Goal: Transaction & Acquisition: Obtain resource

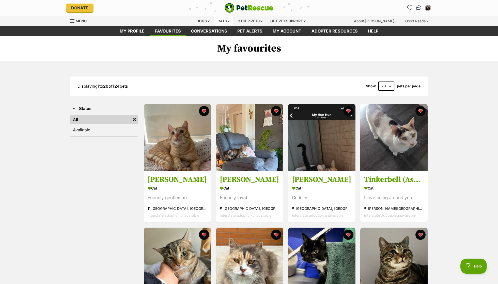
click at [222, 21] on div "Cats" at bounding box center [223, 21] width 19 height 10
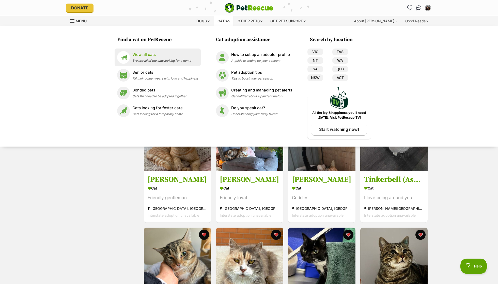
click at [163, 62] on span "Browse all of the cats looking for a home" at bounding box center [162, 61] width 59 height 4
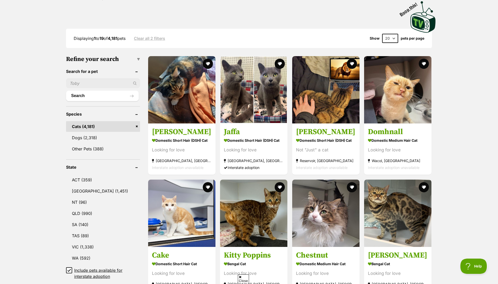
click at [69, 269] on icon at bounding box center [69, 271] width 4 height 4
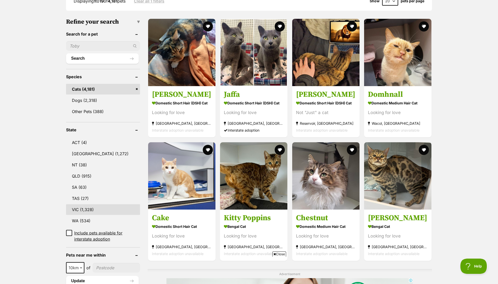
click at [85, 204] on link "VIC (1,328)" at bounding box center [103, 209] width 74 height 11
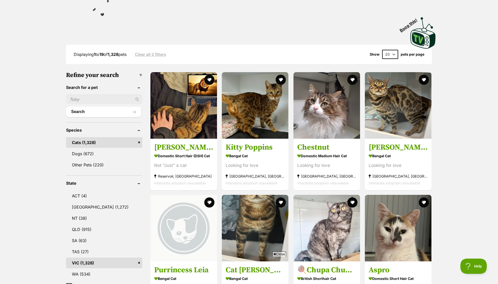
scroll to position [115, 0]
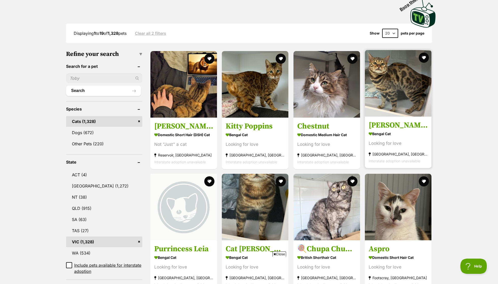
click at [401, 130] on section "Bengal Cat Looking for love Burwood East, VIC Interstate adoption unavailable" at bounding box center [398, 147] width 59 height 34
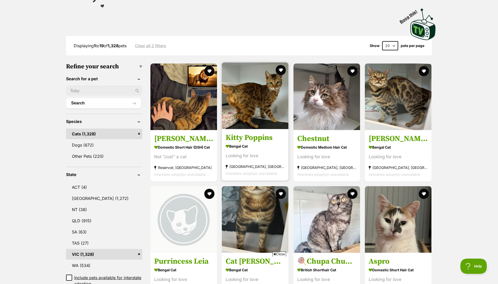
click at [229, 106] on img at bounding box center [255, 96] width 67 height 67
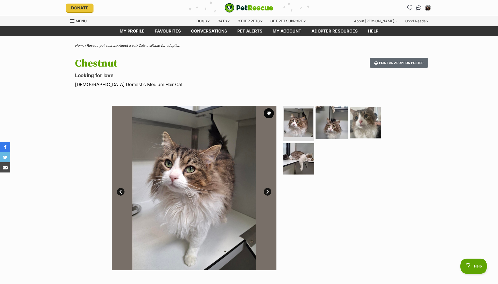
click at [344, 121] on img at bounding box center [332, 123] width 33 height 33
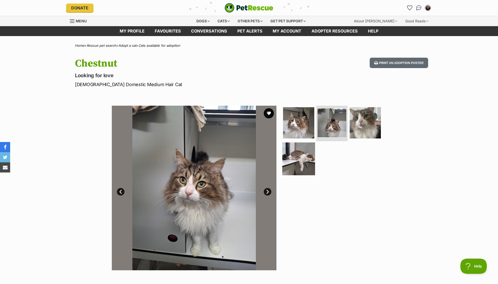
click at [295, 162] on img at bounding box center [299, 158] width 33 height 33
